Goal: Find specific page/section: Find specific page/section

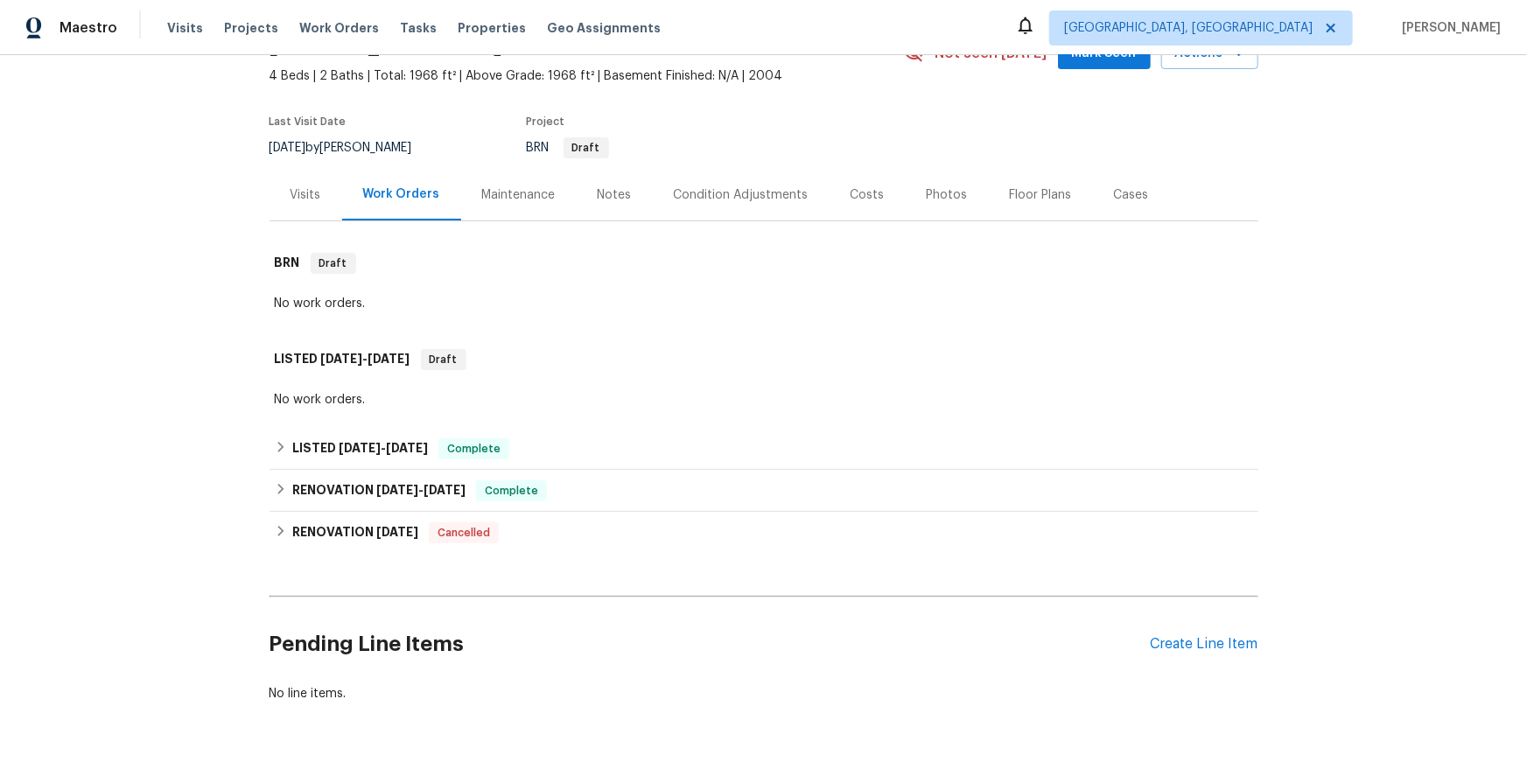
scroll to position [96, 0]
click at [318, 221] on div "Visits" at bounding box center [306, 195] width 73 height 52
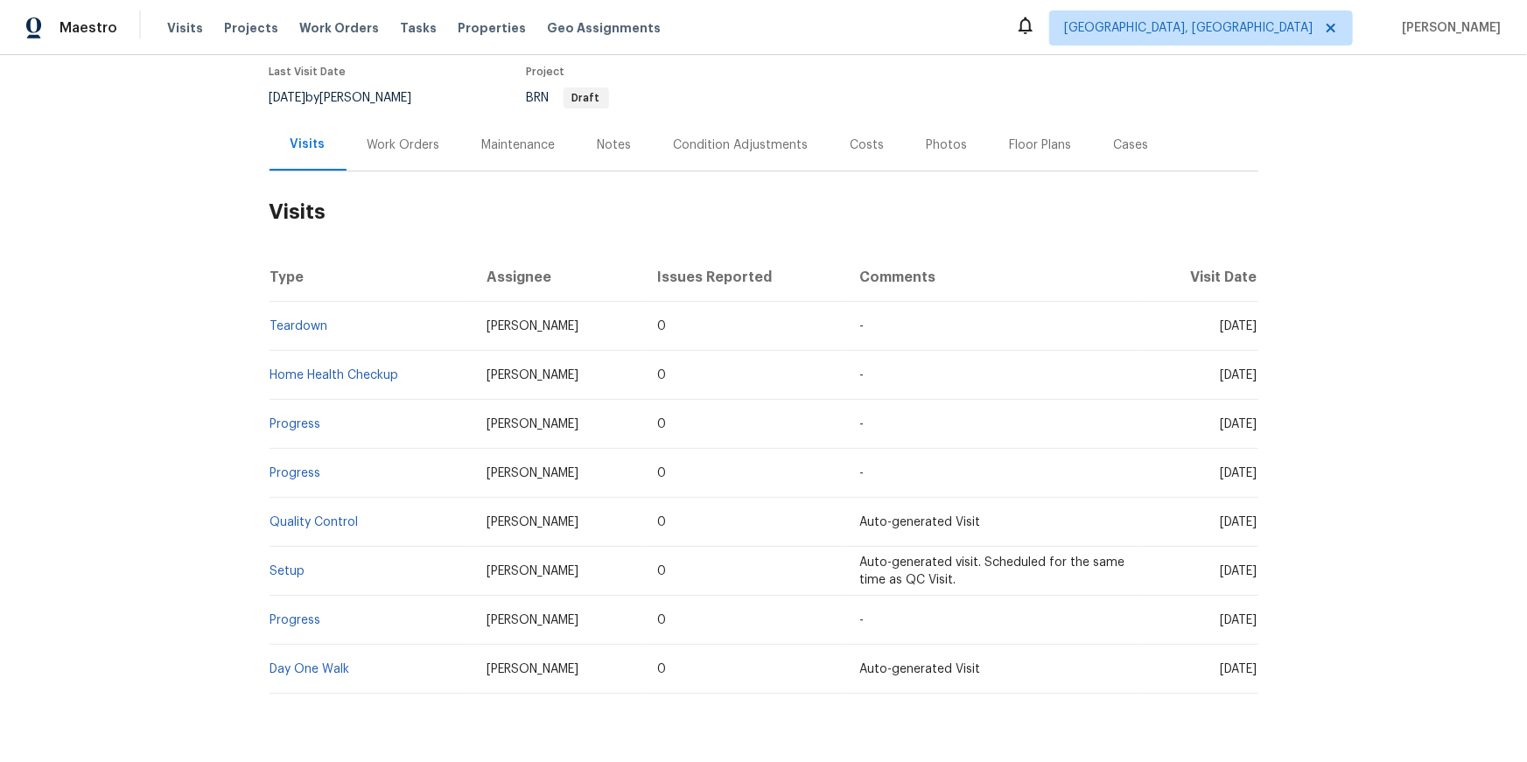
scroll to position [131, 0]
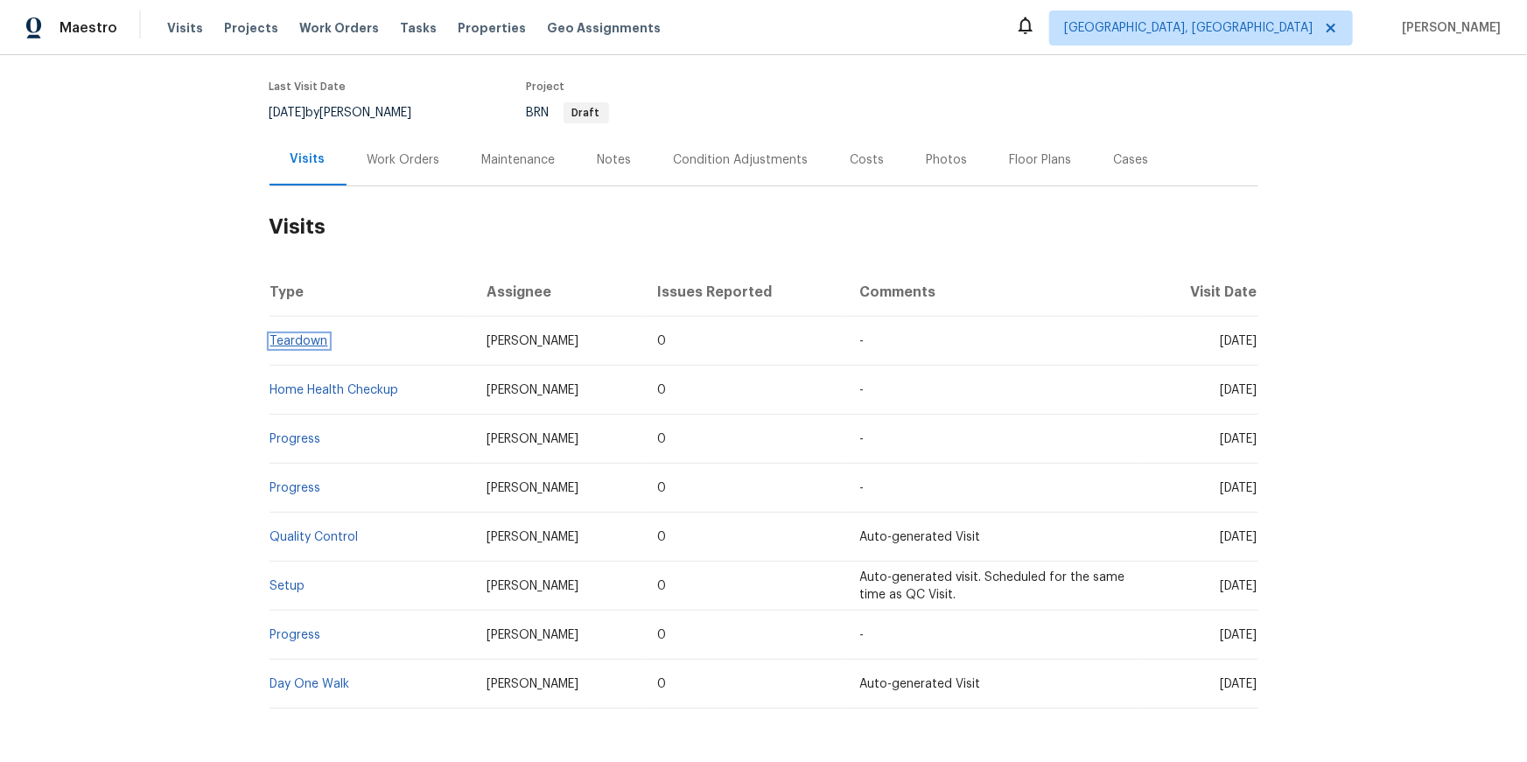
click at [319, 347] on link "Teardown" at bounding box center [299, 341] width 58 height 12
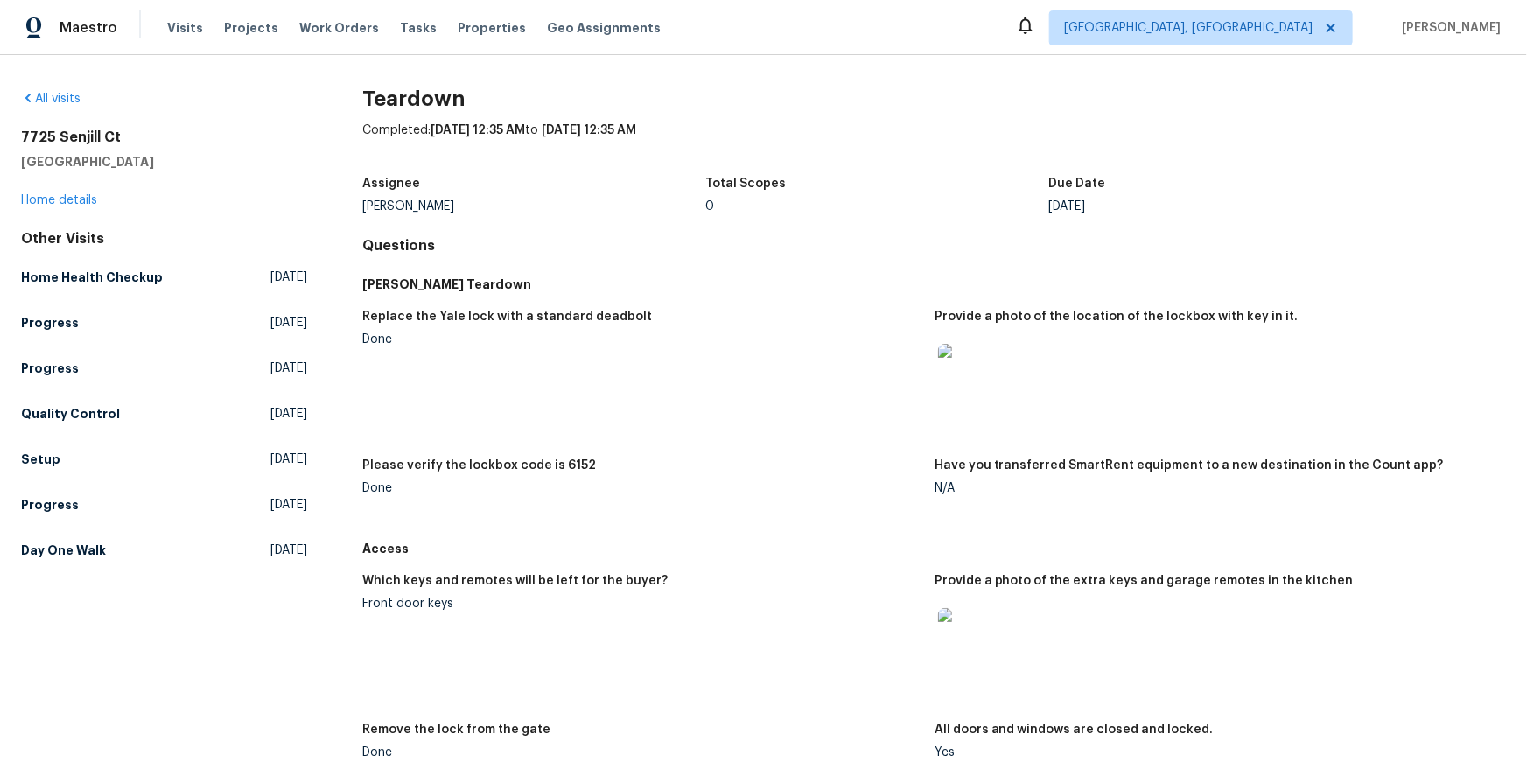
click at [972, 400] on img at bounding box center [966, 372] width 56 height 56
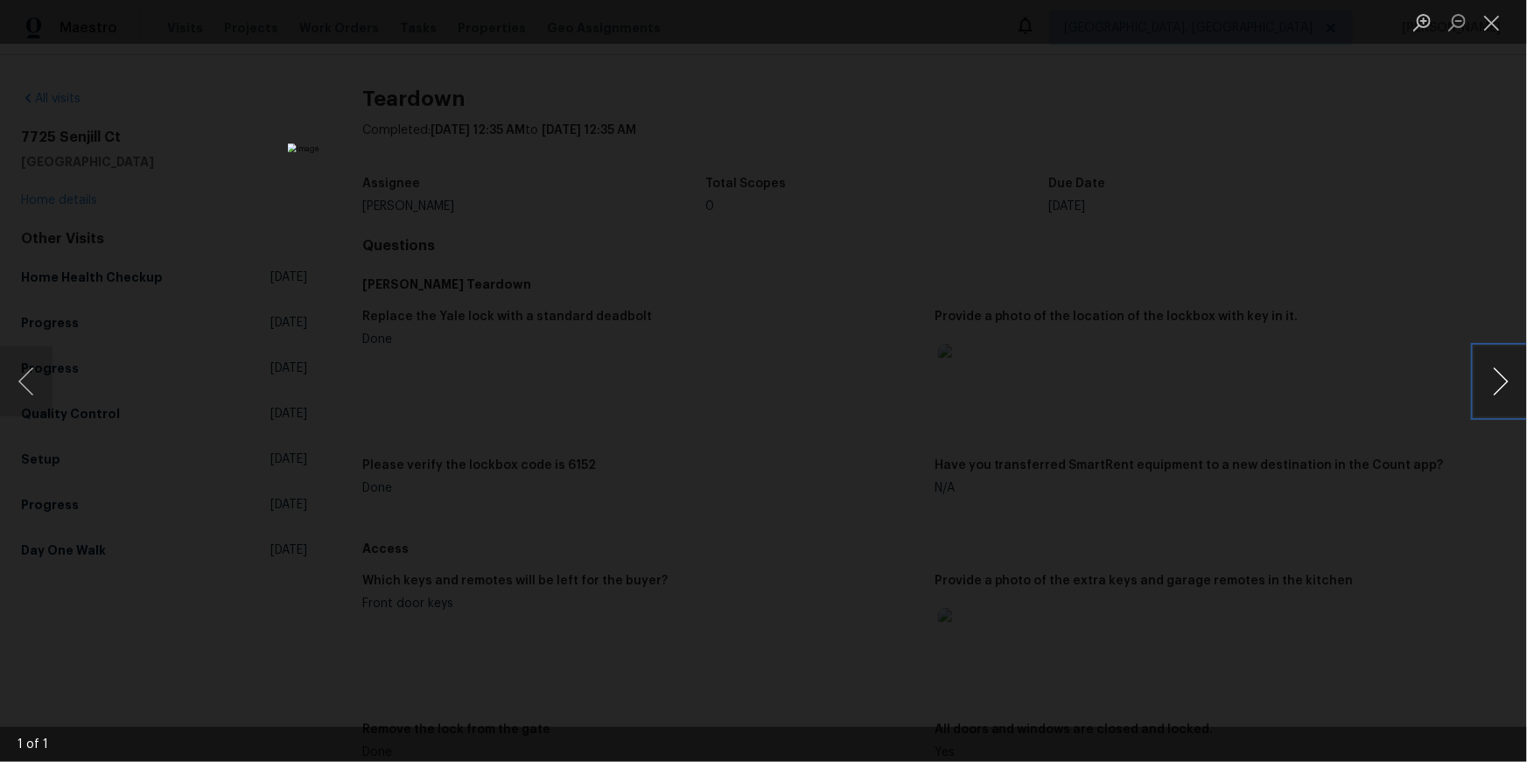
click at [1513, 375] on button "Next image" at bounding box center [1501, 382] width 53 height 70
click at [1501, 375] on button "Next image" at bounding box center [1501, 382] width 53 height 70
drag, startPoint x: 1501, startPoint y: 375, endPoint x: 1485, endPoint y: 211, distance: 165.3
click at [1498, 365] on button "Next image" at bounding box center [1501, 382] width 53 height 70
drag, startPoint x: 1488, startPoint y: 25, endPoint x: 1487, endPoint y: 39, distance: 14.0
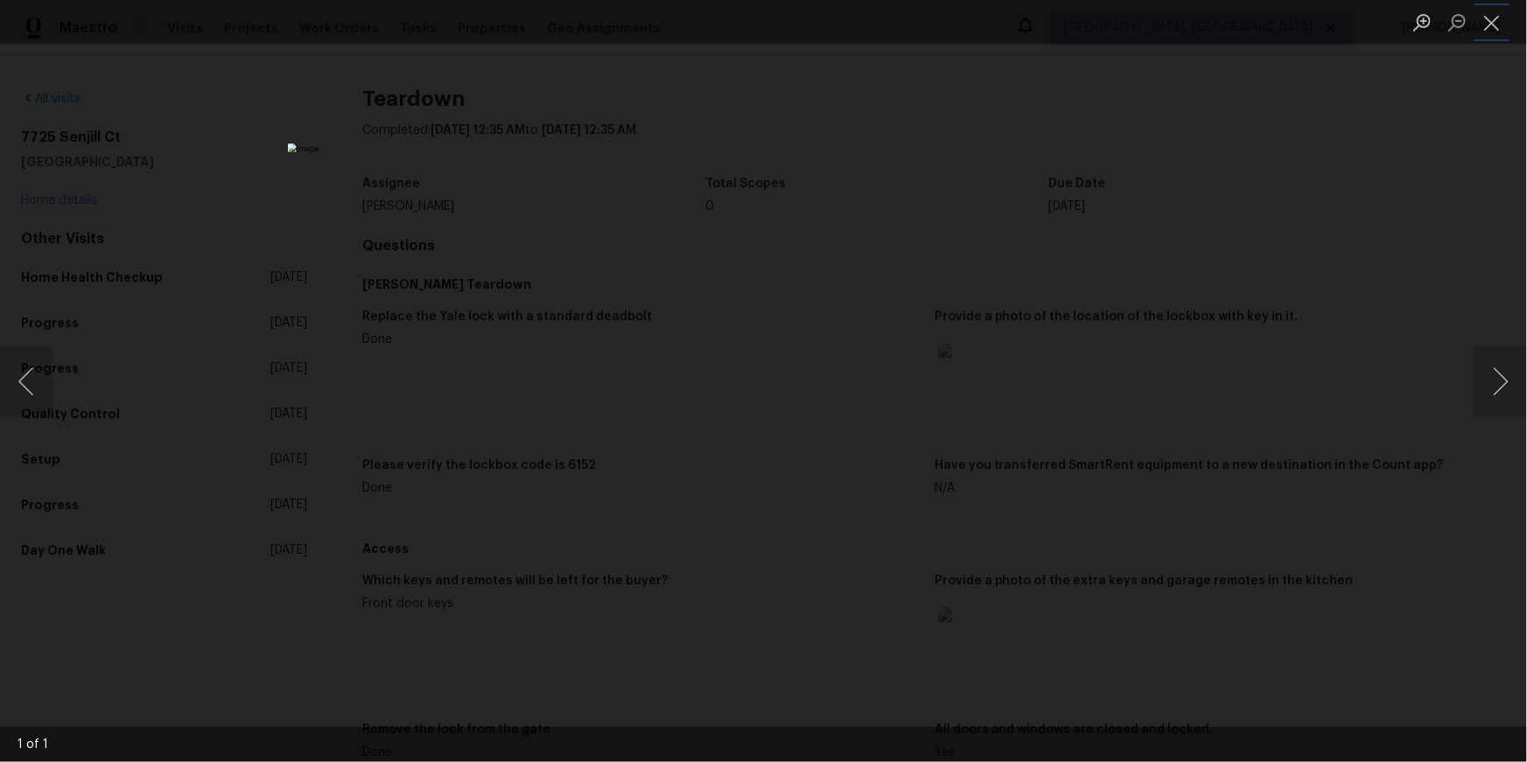
click at [1488, 25] on button "Close lightbox" at bounding box center [1492, 22] width 35 height 31
